Goal: Check status: Check status

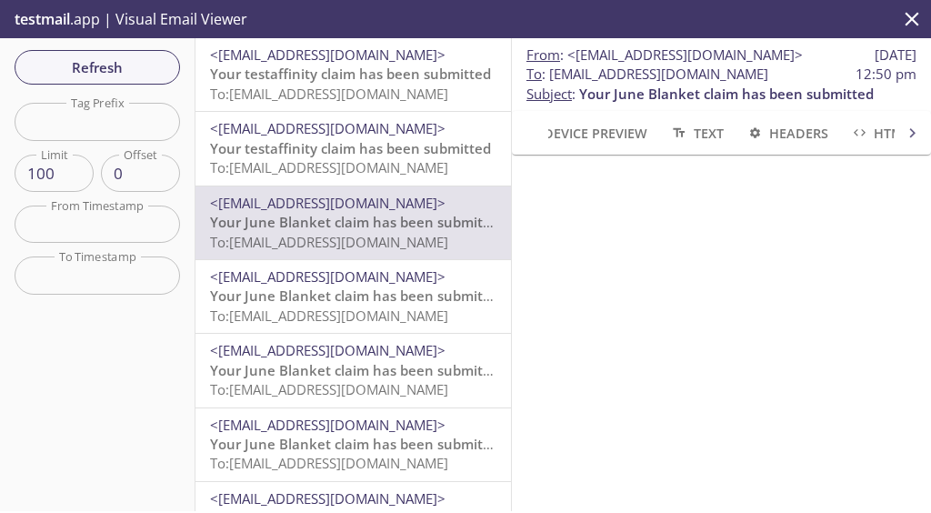
click at [135, 66] on span "Refresh" at bounding box center [97, 67] width 136 height 24
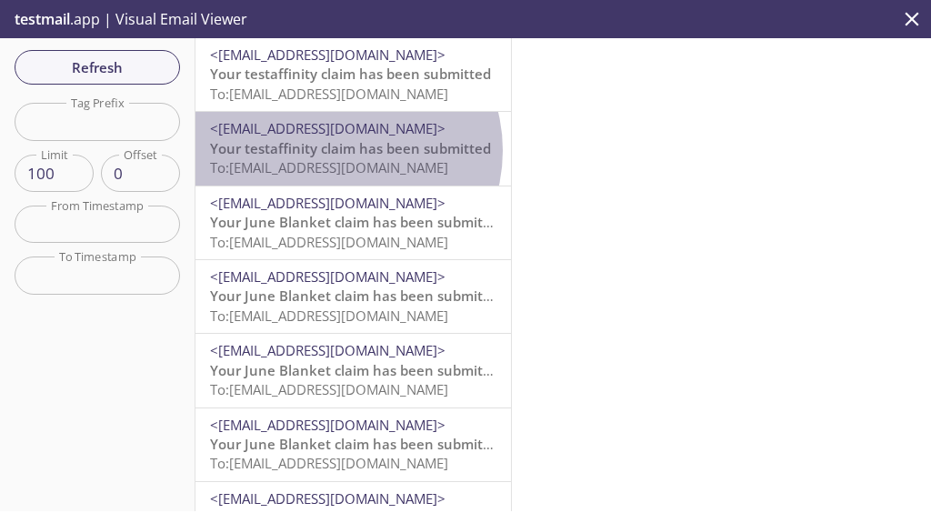
click at [344, 150] on span "Your testaffinity claim has been submitted" at bounding box center [350, 148] width 281 height 18
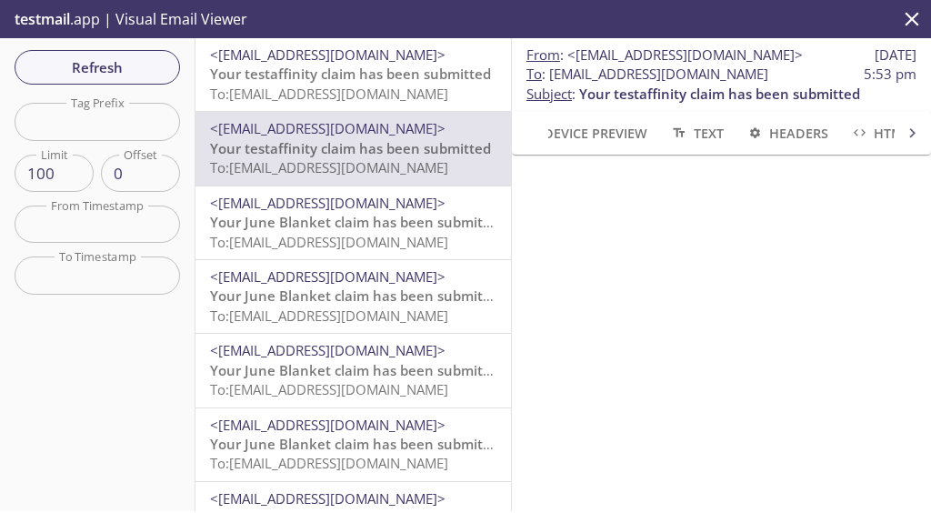
scroll to position [76, 0]
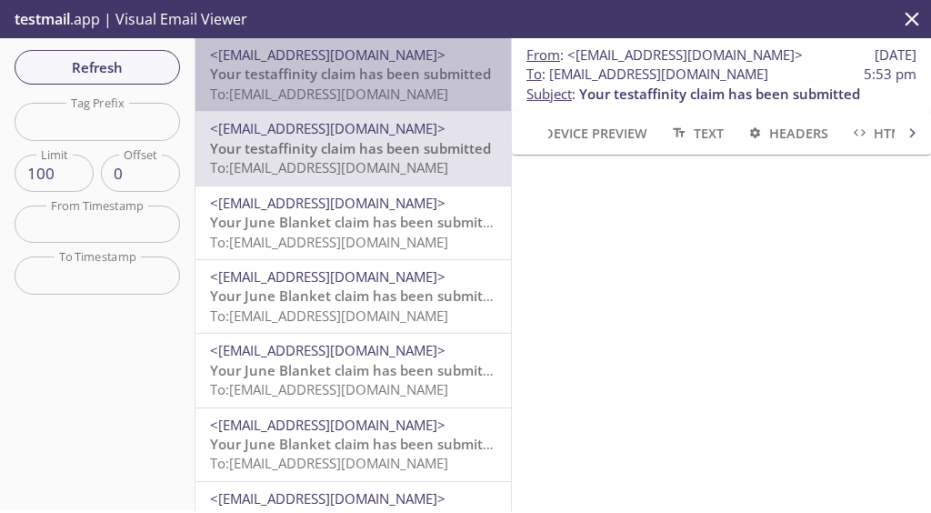
click at [363, 90] on span "To: [EMAIL_ADDRESS][DOMAIN_NAME]" at bounding box center [329, 94] width 238 height 18
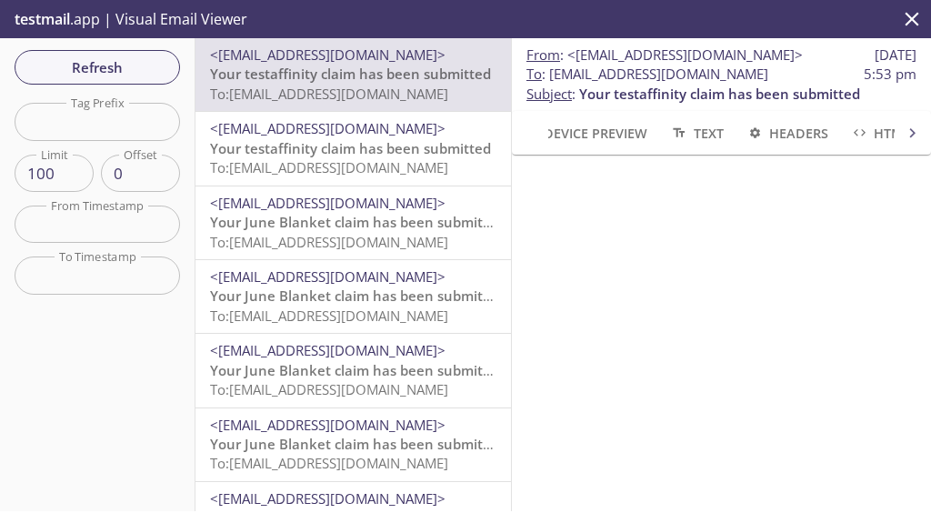
scroll to position [215, 0]
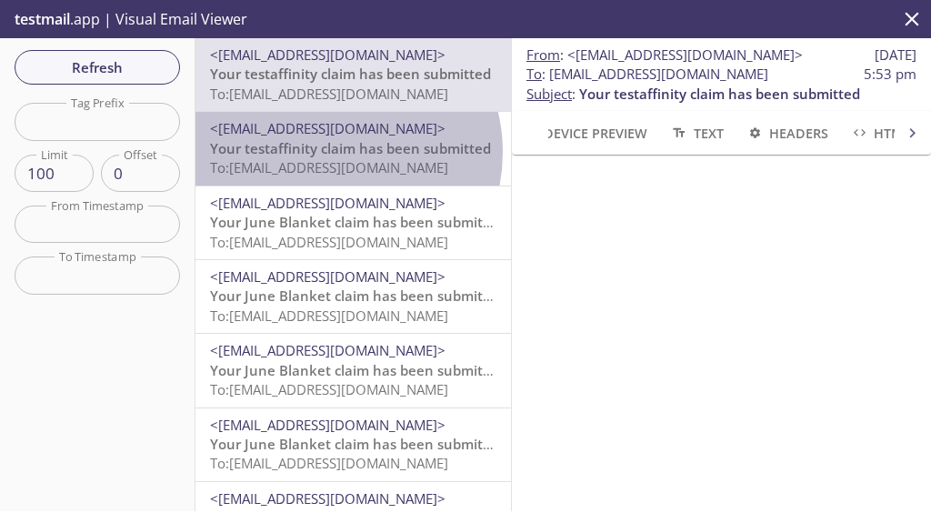
click at [333, 152] on span "Your testaffinity claim has been submitted" at bounding box center [350, 148] width 281 height 18
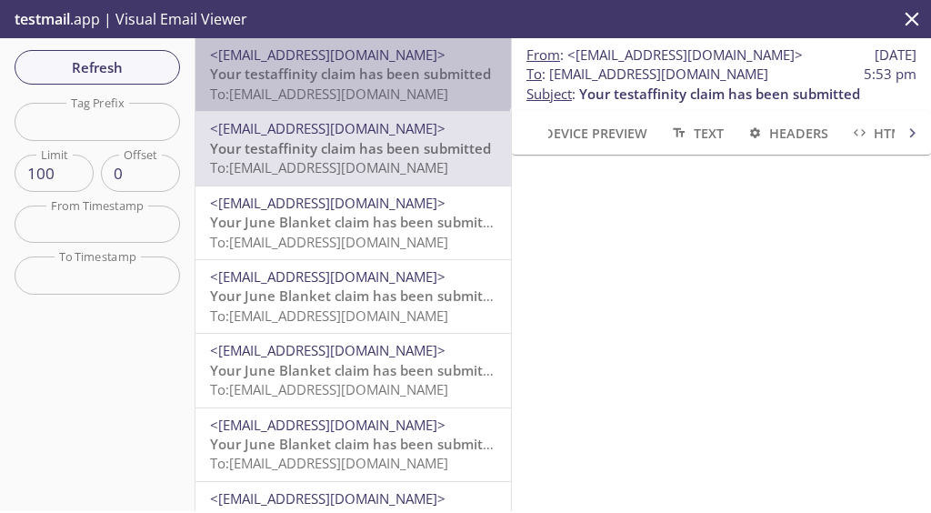
click at [352, 68] on span "Your testaffinity claim has been submitted" at bounding box center [350, 74] width 281 height 18
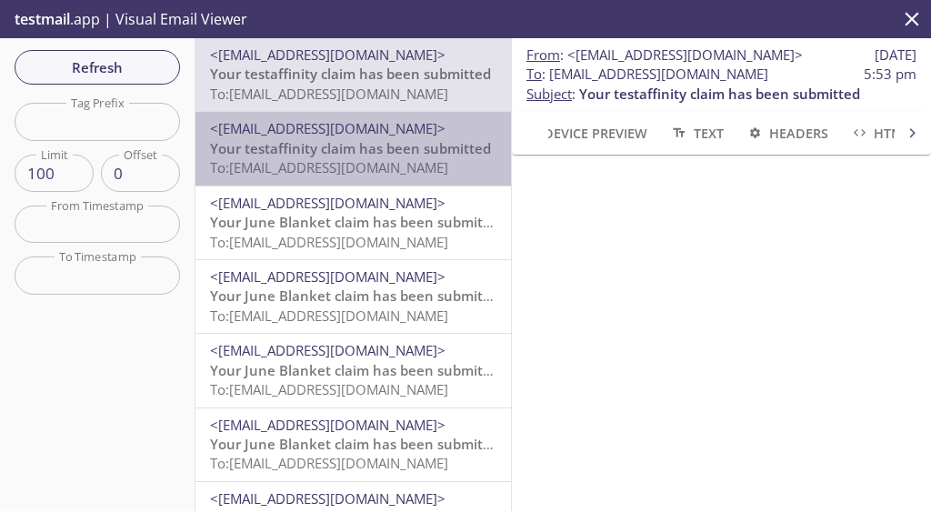
click at [353, 156] on span "Your testaffinity claim has been submitted" at bounding box center [350, 148] width 281 height 18
